Goal: Information Seeking & Learning: Learn about a topic

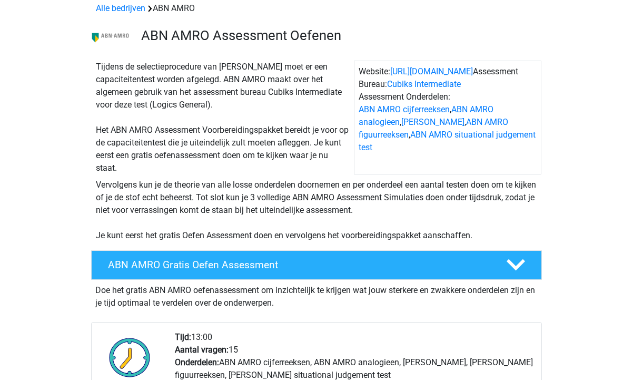
scroll to position [51, 0]
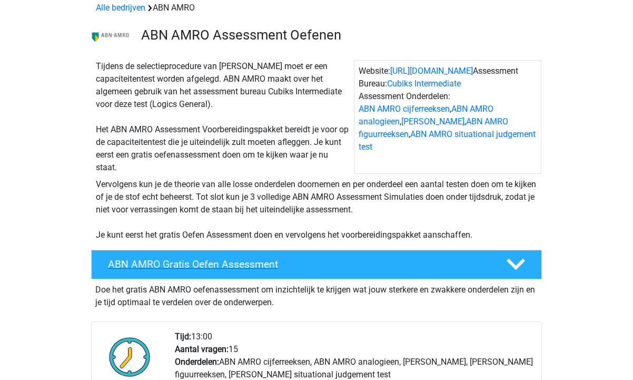
click at [240, 262] on h4 "ABN AMRO Gratis Oefen Assessment" at bounding box center [298, 264] width 381 height 12
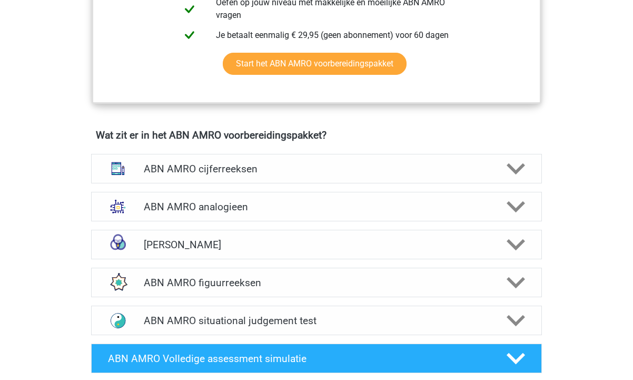
scroll to position [480, 0]
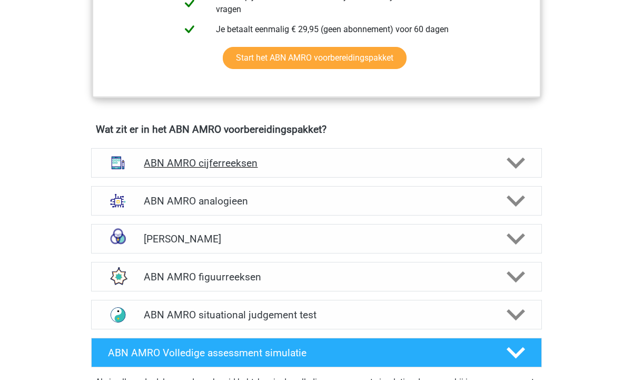
click at [218, 161] on h4 "ABN AMRO cijferreeksen" at bounding box center [316, 163] width 345 height 12
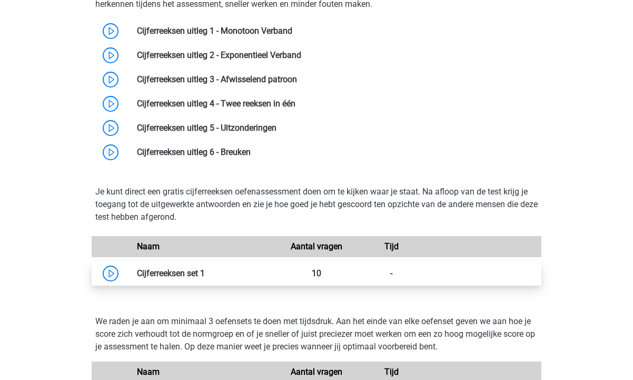
scroll to position [560, 0]
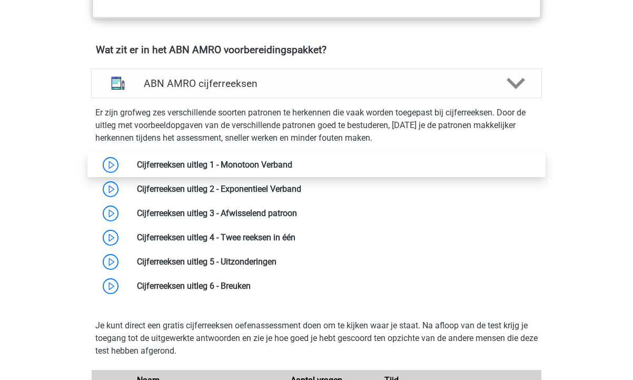
click at [292, 163] on link at bounding box center [292, 165] width 0 height 10
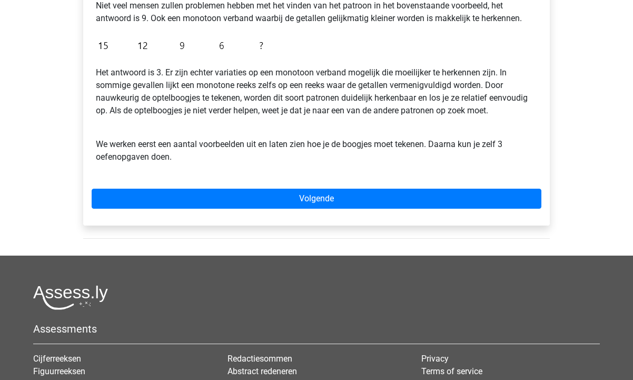
scroll to position [301, 0]
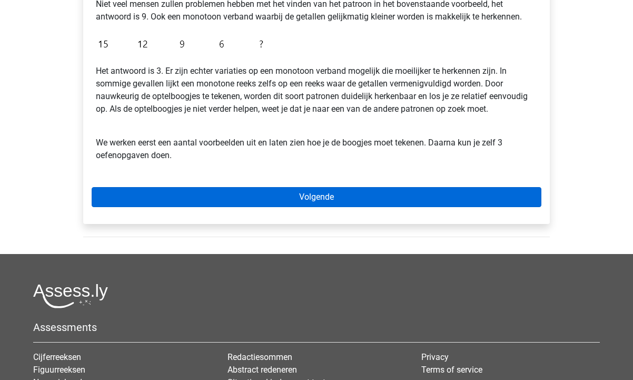
click at [331, 198] on link "Volgende" at bounding box center [317, 197] width 450 height 20
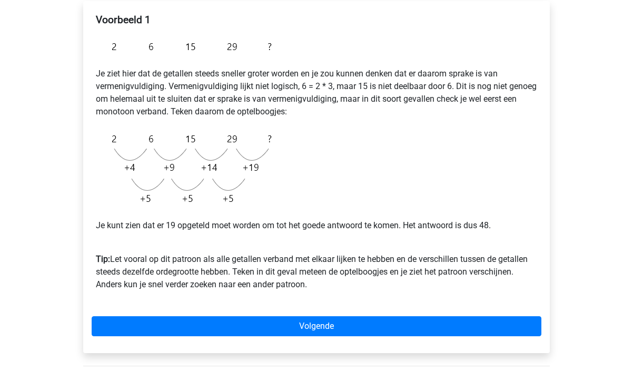
scroll to position [180, 0]
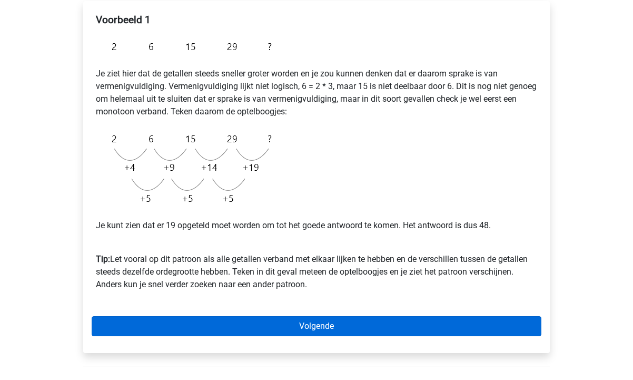
click at [323, 325] on link "Volgende" at bounding box center [317, 326] width 450 height 20
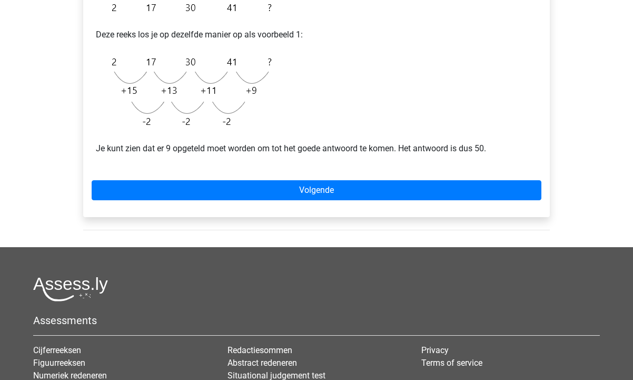
scroll to position [240, 0]
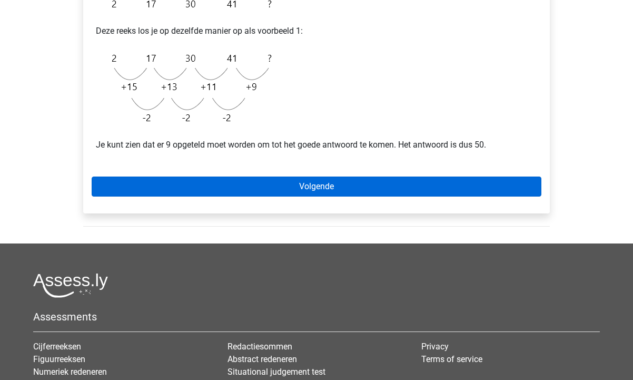
click at [305, 191] on link "Volgende" at bounding box center [317, 186] width 450 height 20
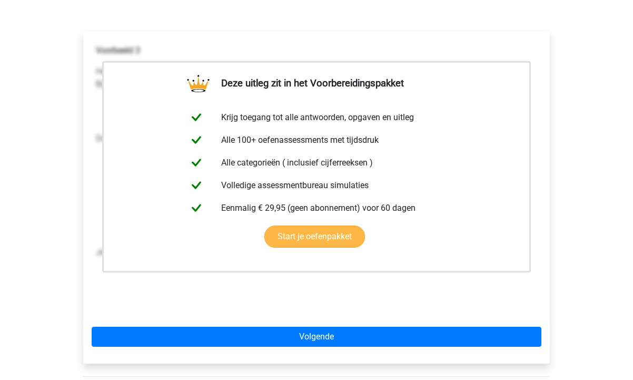
scroll to position [155, 0]
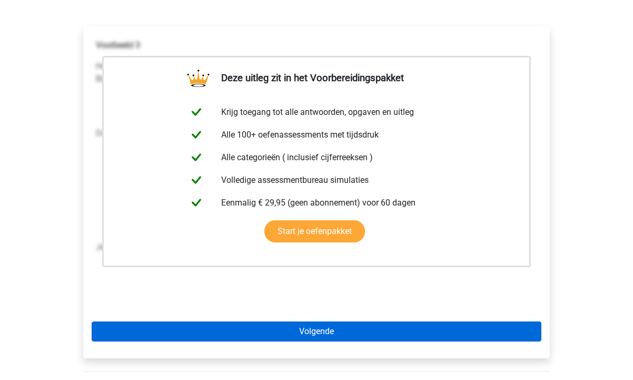
click at [309, 336] on link "Volgende" at bounding box center [317, 331] width 450 height 20
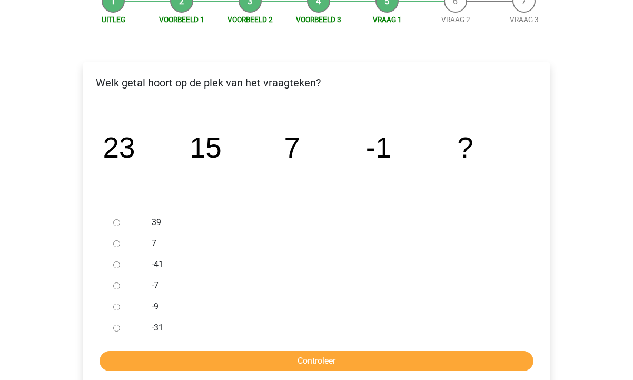
scroll to position [120, 0]
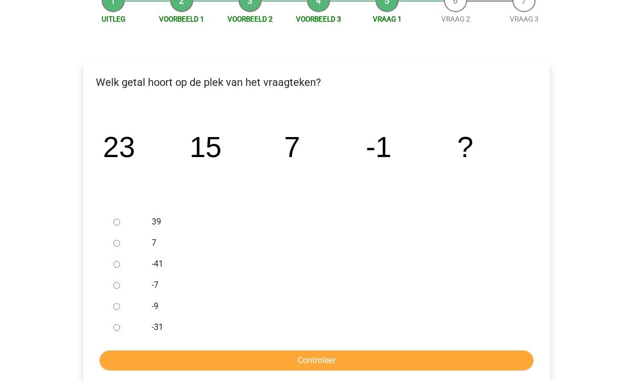
click at [154, 301] on label "-9" at bounding box center [334, 306] width 365 height 13
click at [120, 303] on input "-9" at bounding box center [116, 306] width 7 height 7
radio input "true"
click at [298, 359] on input "Controleer" at bounding box center [317, 360] width 434 height 20
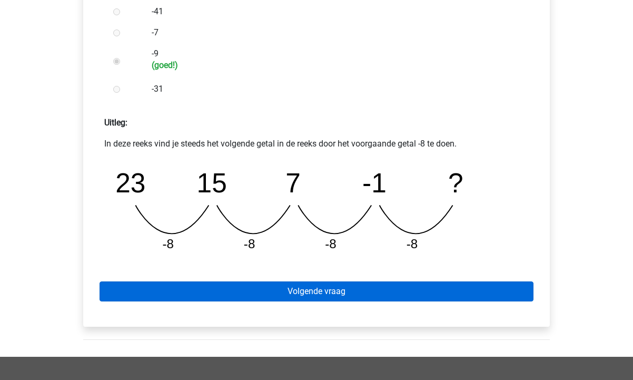
scroll to position [388, 0]
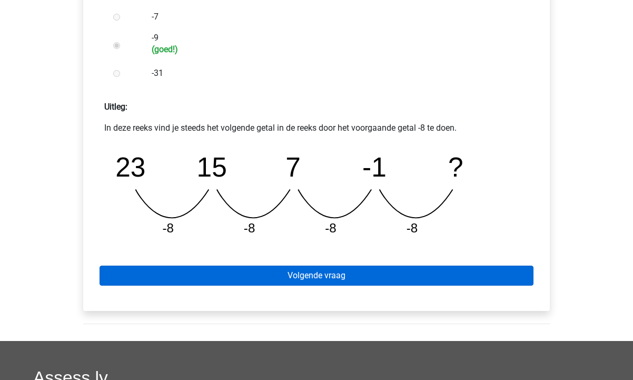
click at [327, 276] on link "Volgende vraag" at bounding box center [317, 276] width 434 height 20
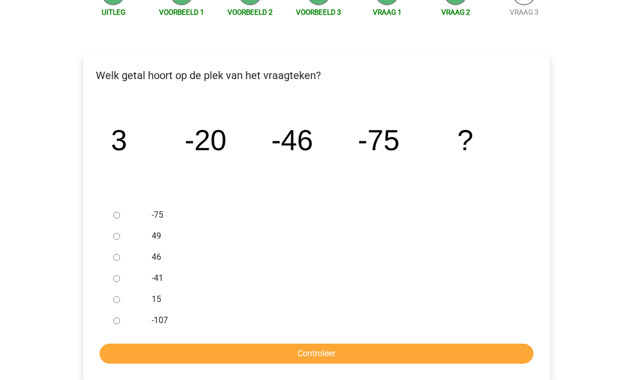
scroll to position [127, 0]
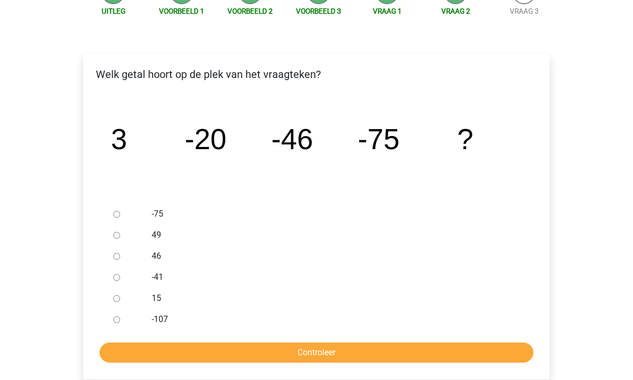
click at [156, 318] on label "-107" at bounding box center [334, 319] width 365 height 13
click at [120, 318] on input "-107" at bounding box center [116, 319] width 7 height 7
radio input "true"
click at [243, 340] on form "-75 49 46 -41 15 -107 Controleer" at bounding box center [317, 282] width 450 height 159
click at [243, 347] on input "Controleer" at bounding box center [317, 352] width 434 height 20
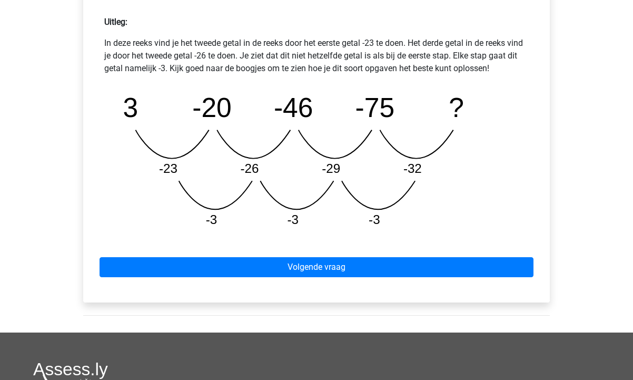
scroll to position [473, 0]
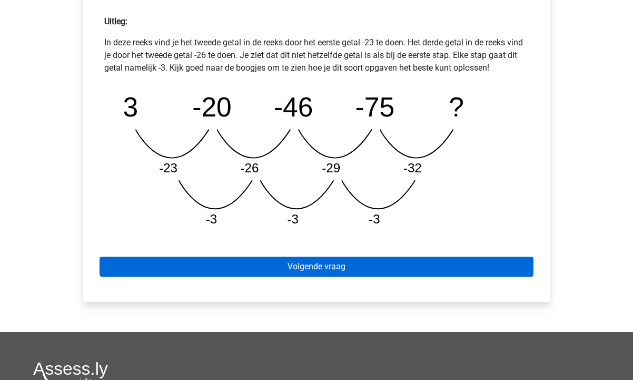
click at [336, 268] on link "Volgende vraag" at bounding box center [317, 267] width 434 height 20
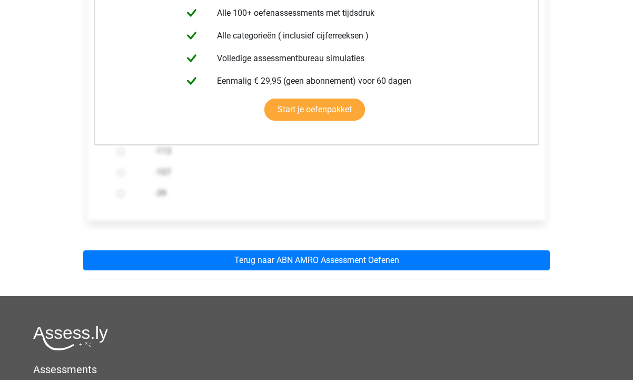
scroll to position [256, 0]
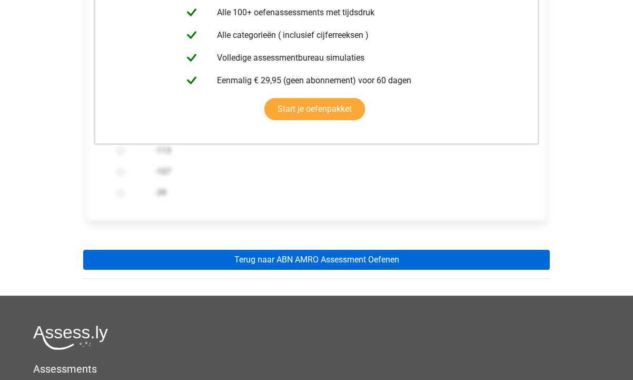
click at [315, 261] on link "Terug naar ABN AMRO Assessment Oefenen" at bounding box center [316, 260] width 467 height 20
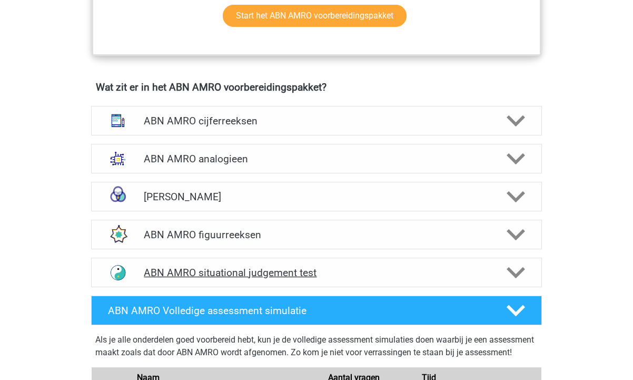
scroll to position [713, 0]
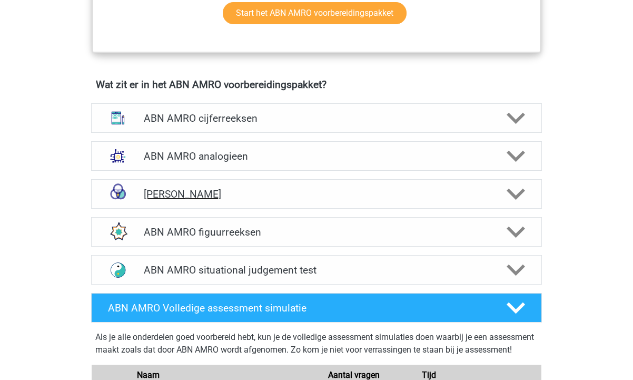
click at [212, 190] on h4 "[PERSON_NAME]" at bounding box center [316, 194] width 345 height 12
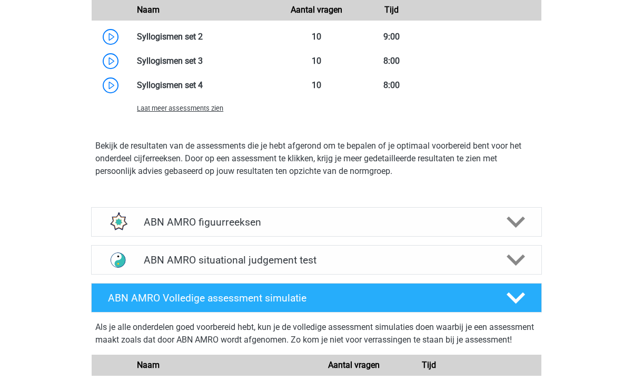
scroll to position [1148, 0]
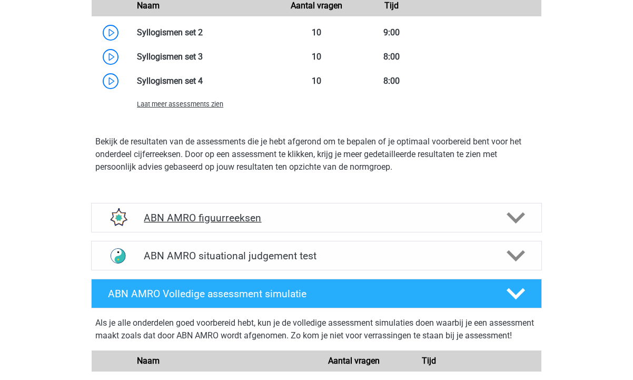
click at [210, 224] on h4 "ABN AMRO figuurreeksen" at bounding box center [316, 218] width 345 height 12
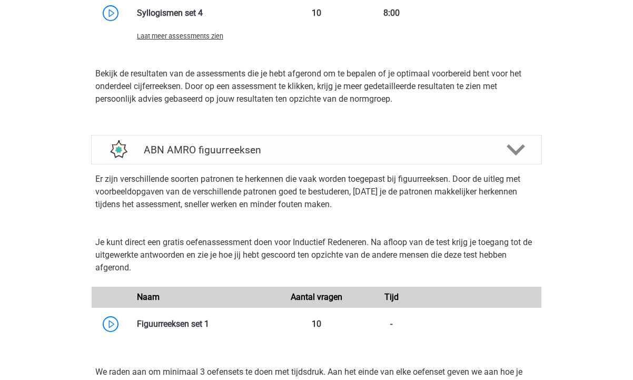
scroll to position [1218, 0]
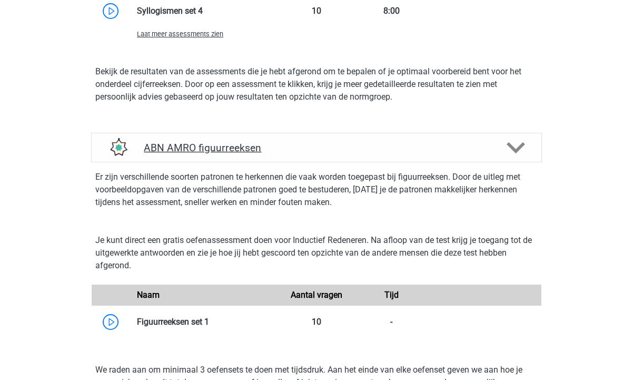
click at [232, 153] on h4 "ABN AMRO figuurreeksen" at bounding box center [316, 148] width 345 height 12
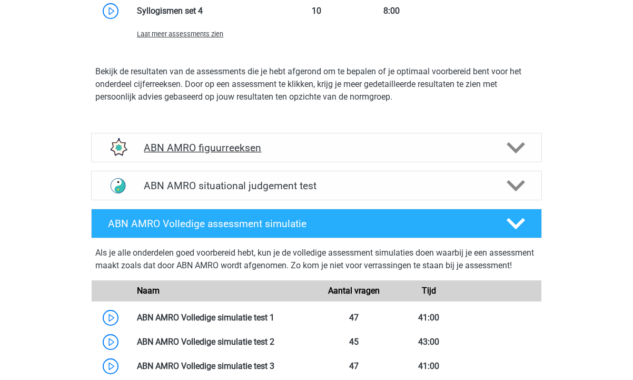
click at [232, 154] on h4 "ABN AMRO figuurreeksen" at bounding box center [316, 148] width 345 height 12
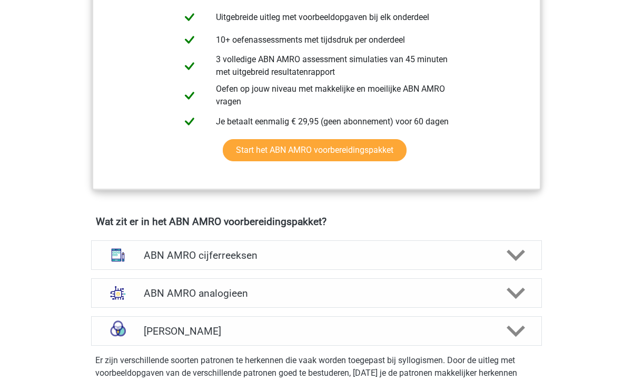
scroll to position [571, 0]
